Goal: Understand process/instructions: Learn how to perform a task or action

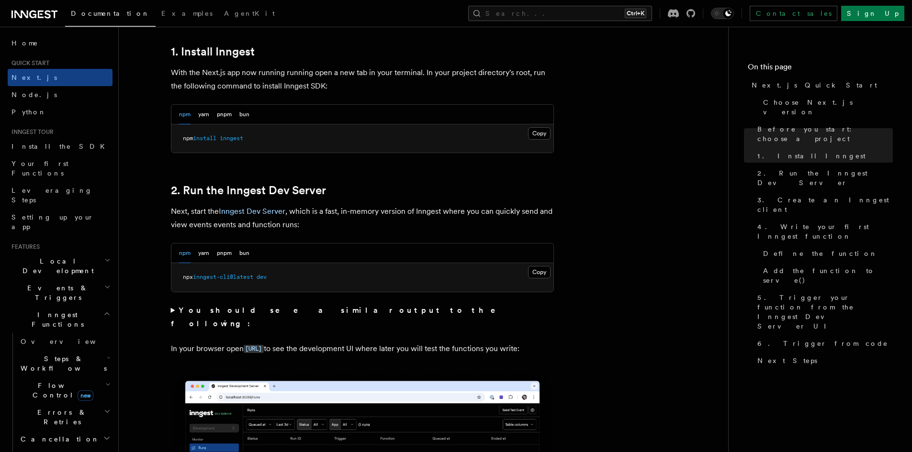
scroll to position [622, 0]
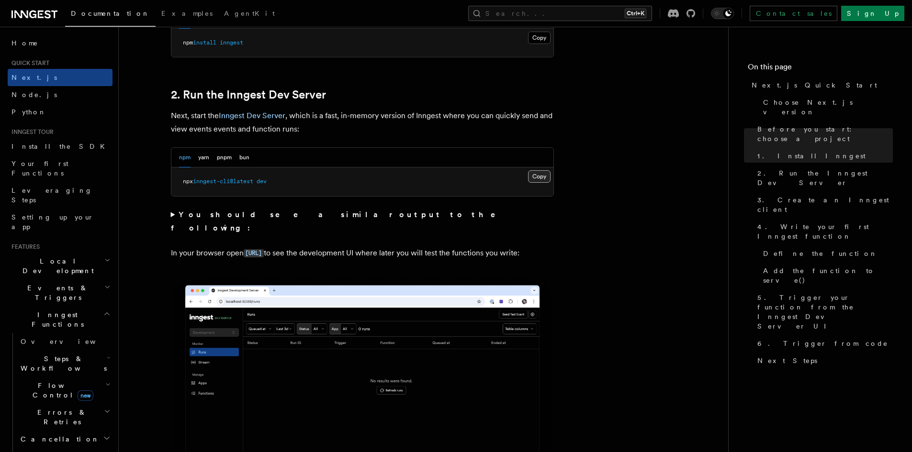
click at [543, 178] on button "Copy Copied" at bounding box center [539, 176] width 22 height 12
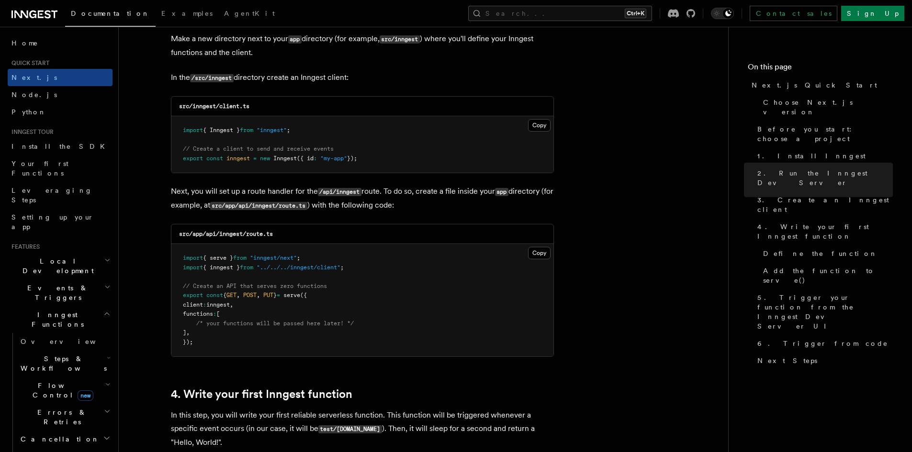
scroll to position [1244, 0]
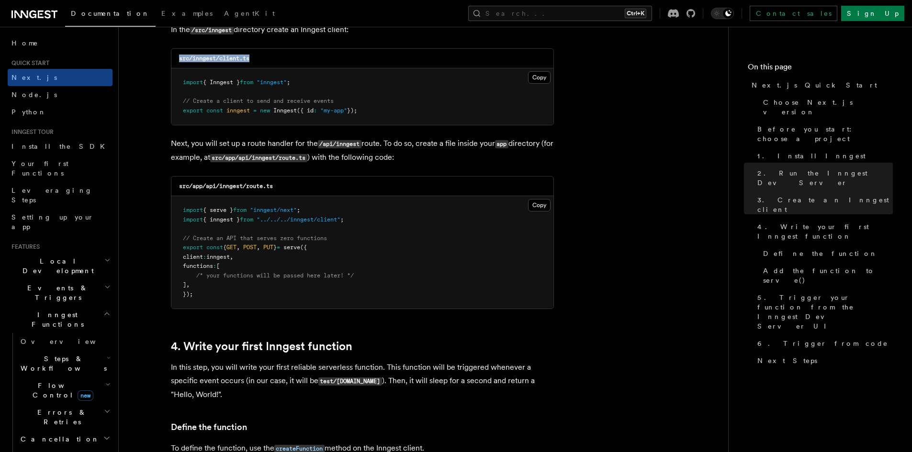
drag, startPoint x: 160, startPoint y: 50, endPoint x: 138, endPoint y: 49, distance: 22.0
copy code "src/inngest/client.ts"
click at [537, 81] on button "Copy Copied" at bounding box center [539, 77] width 22 height 12
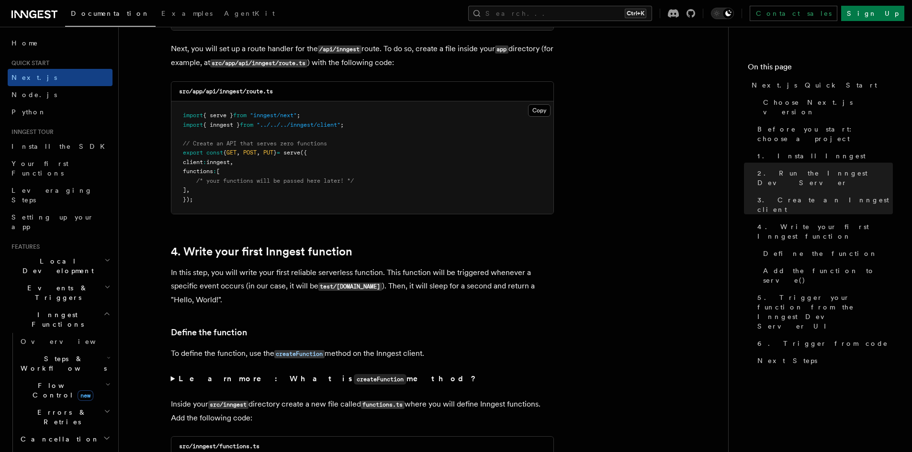
scroll to position [1292, 0]
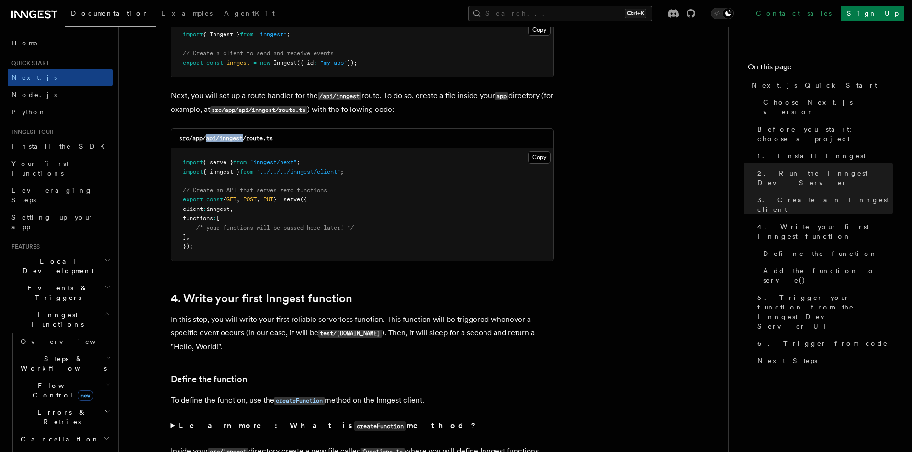
drag, startPoint x: 205, startPoint y: 139, endPoint x: 246, endPoint y: 138, distance: 40.2
click at [246, 138] on code "src/app/api/inngest/route.ts" at bounding box center [226, 138] width 94 height 7
copy code "api/inngest"
drag, startPoint x: 248, startPoint y: 139, endPoint x: 290, endPoint y: 127, distance: 43.3
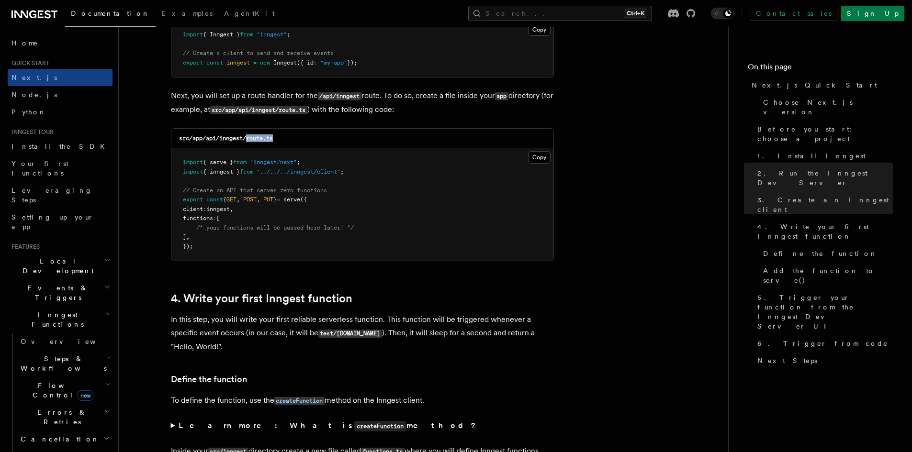
copy code "route.ts"
click at [547, 160] on button "Copy Copied" at bounding box center [539, 157] width 22 height 12
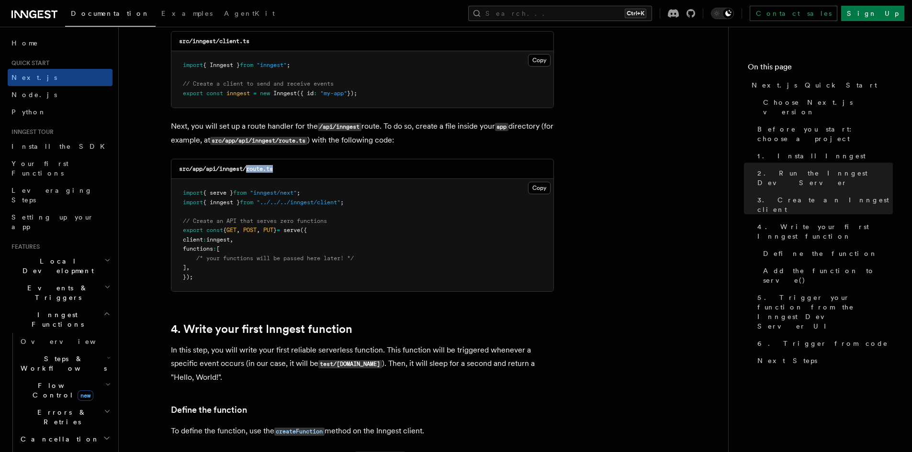
scroll to position [1244, 0]
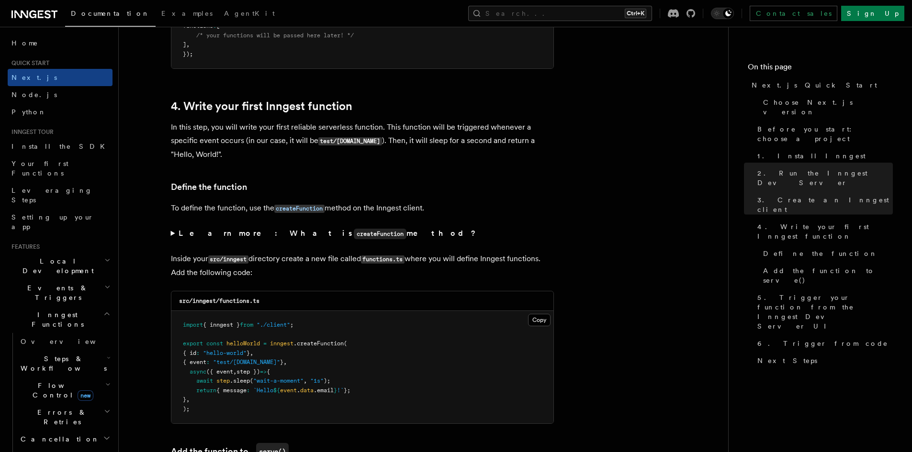
scroll to position [1532, 0]
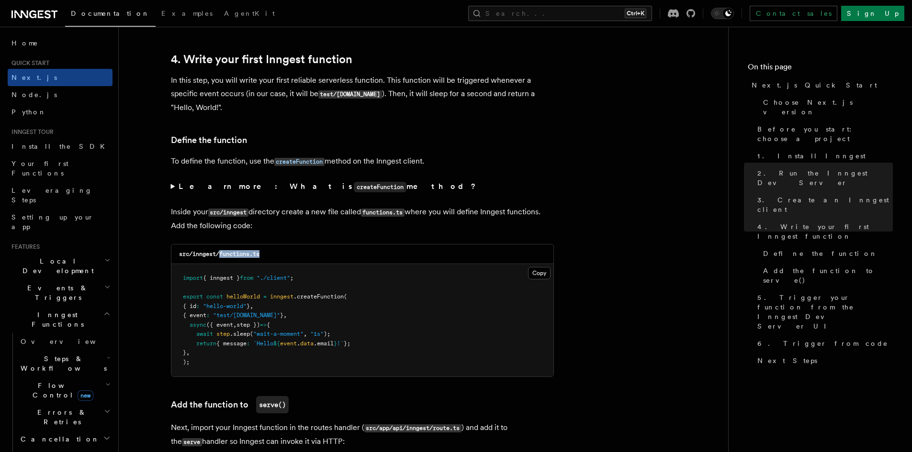
drag, startPoint x: 220, startPoint y: 255, endPoint x: 265, endPoint y: 251, distance: 45.2
click at [265, 251] on div "src/inngest/functions.ts" at bounding box center [362, 255] width 382 height 20
copy code "functions.ts"
click at [544, 273] on button "Copy Copied" at bounding box center [539, 273] width 22 height 12
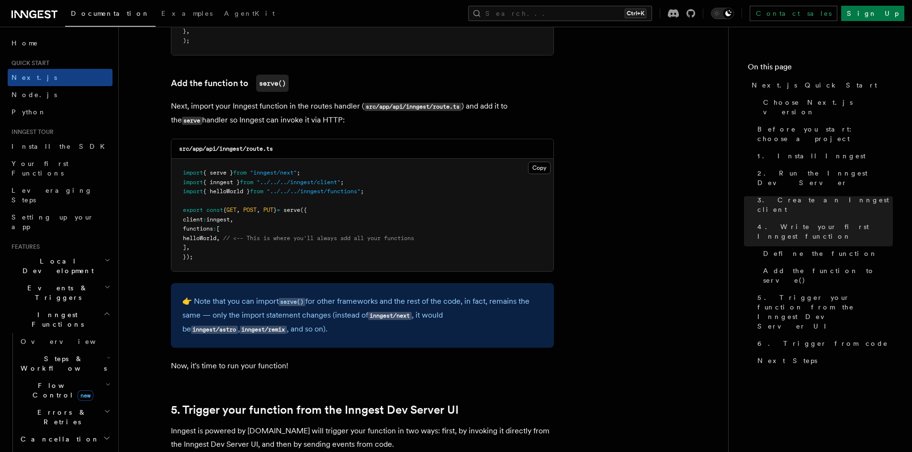
scroll to position [1867, 0]
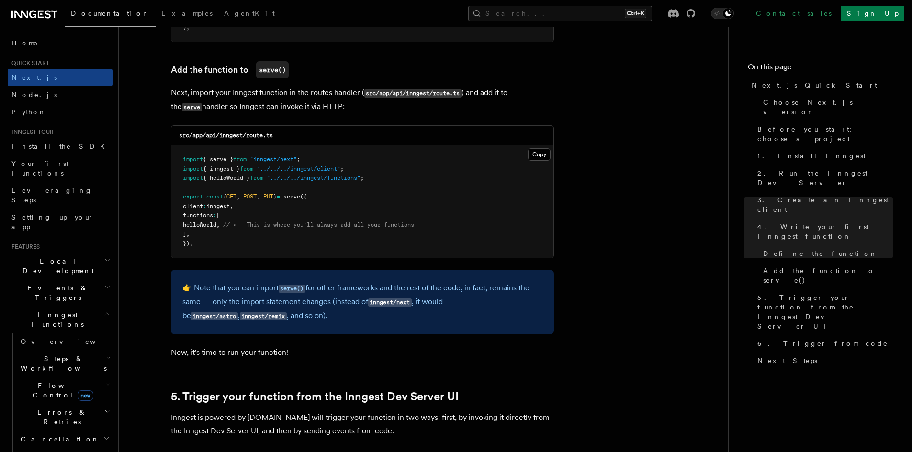
click at [199, 225] on span "helloWorld" at bounding box center [200, 225] width 34 height 7
copy span "helloWorld"
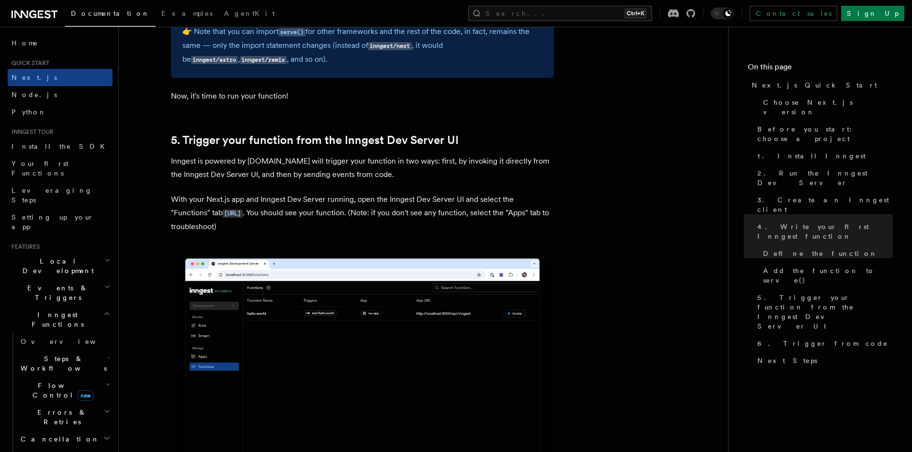
scroll to position [2106, 0]
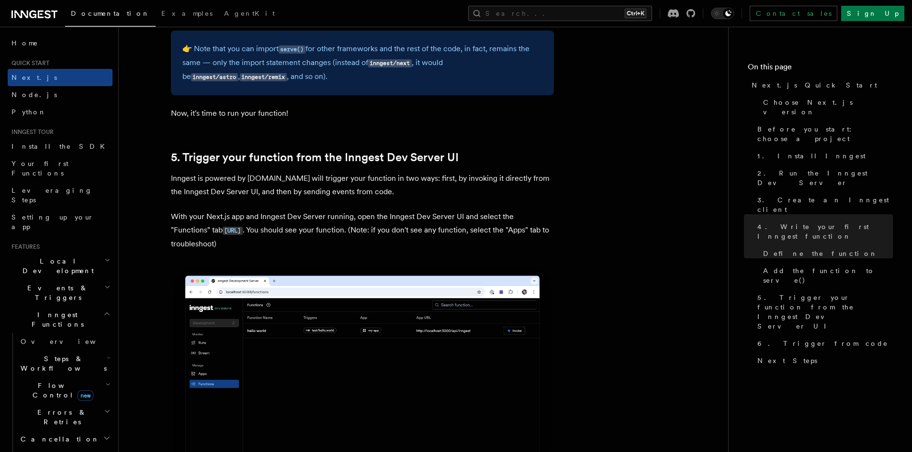
click at [103, 310] on icon "button" at bounding box center [106, 314] width 7 height 8
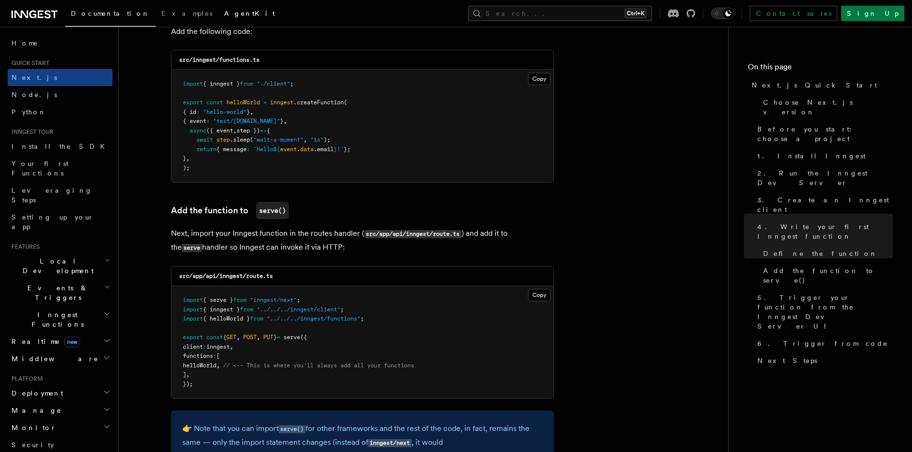
scroll to position [1723, 0]
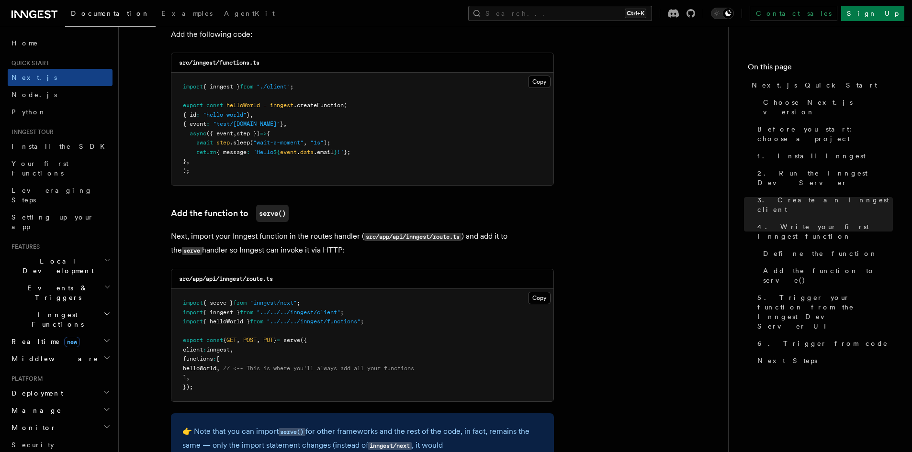
click at [47, 17] on icon at bounding box center [48, 14] width 6 height 8
